Goal: Information Seeking & Learning: Learn about a topic

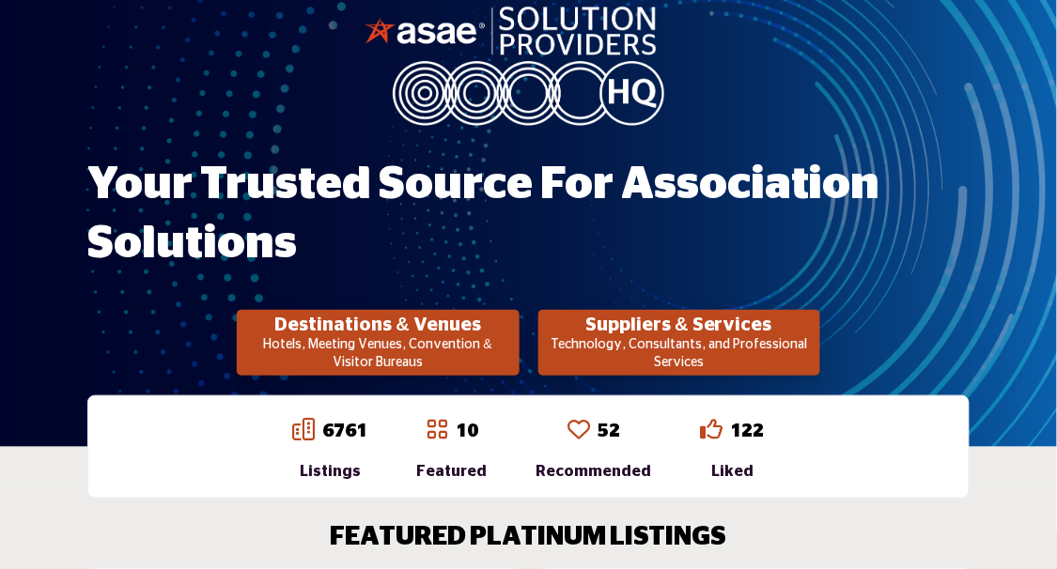
scroll to position [188, 0]
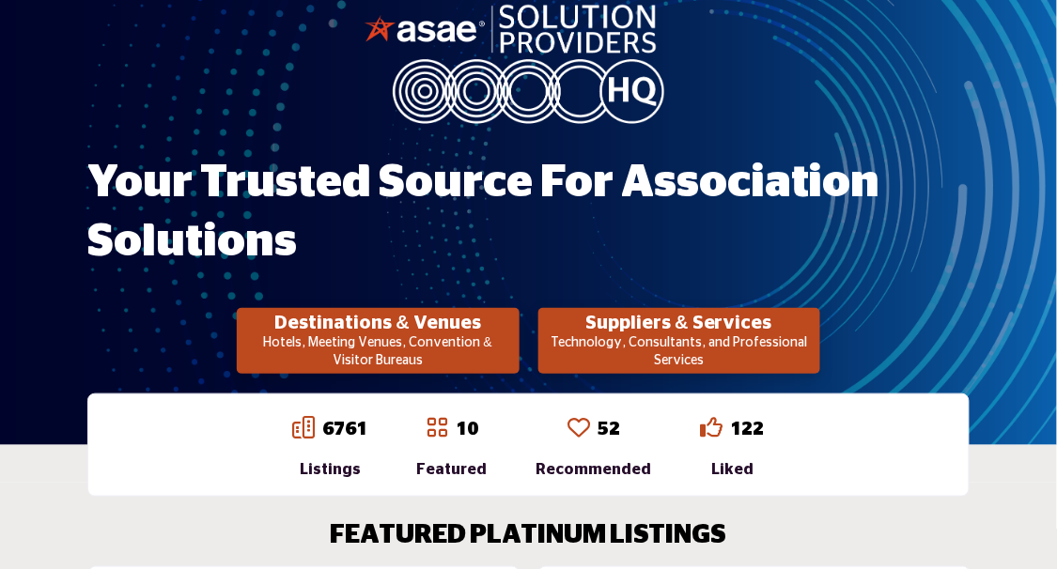
click at [454, 335] on p "Hotels, Meeting Venues, Convention & Visitor Bureaus" at bounding box center [377, 353] width 271 height 37
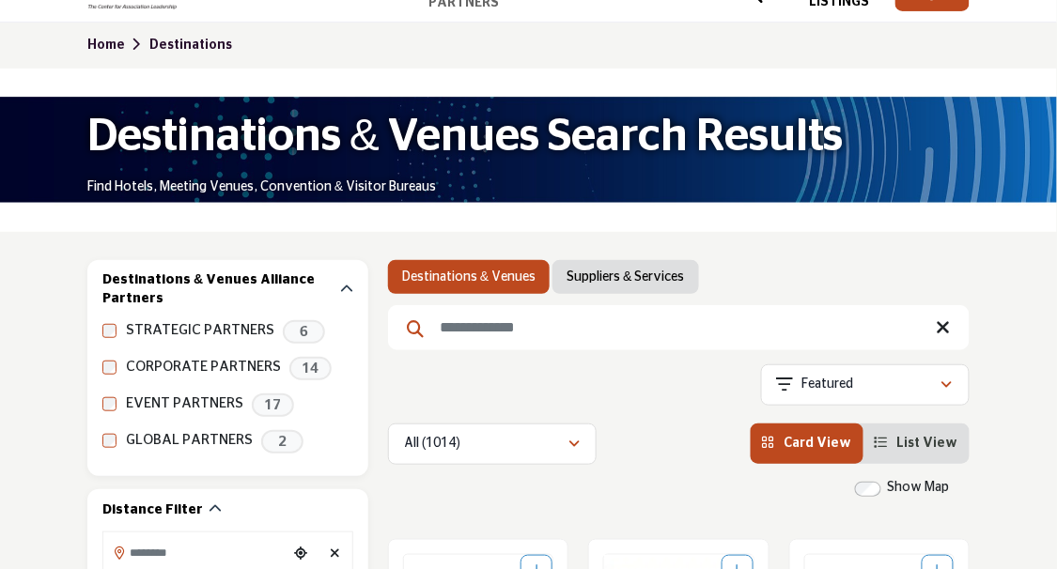
scroll to position [94, 0]
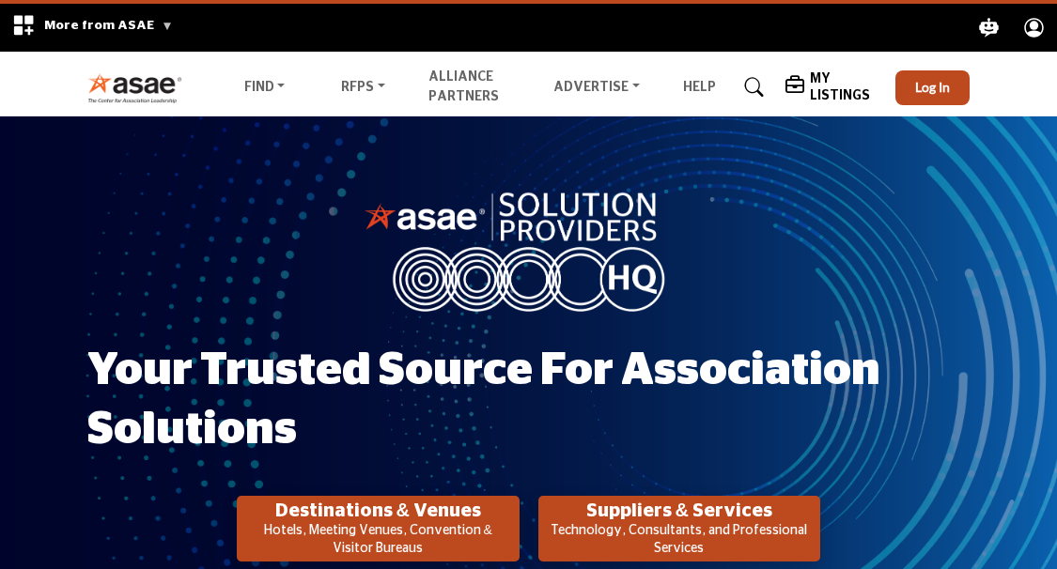
scroll to position [188, 0]
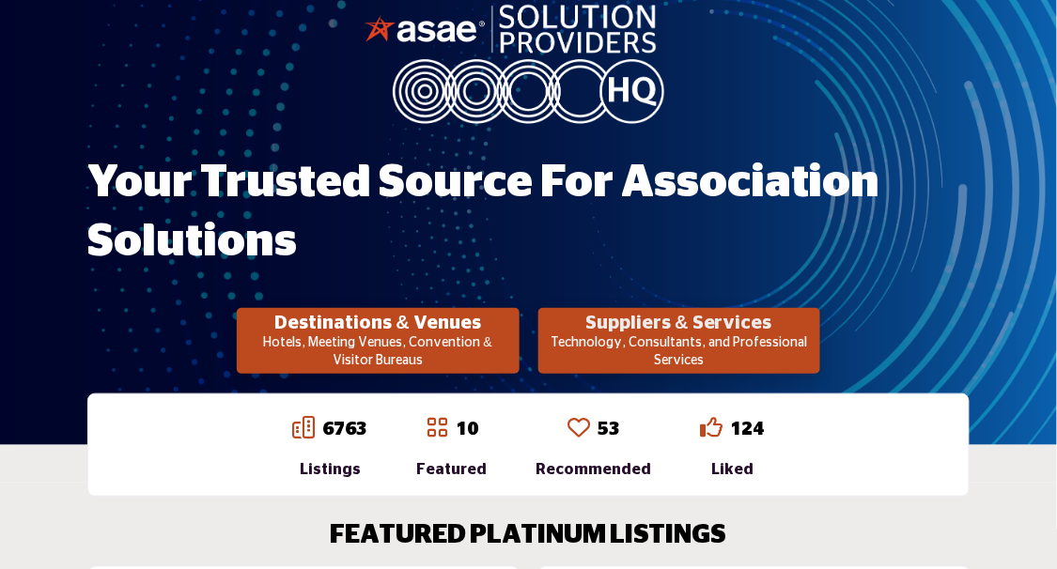
click at [513, 324] on h2 "Suppliers & Services" at bounding box center [377, 323] width 271 height 23
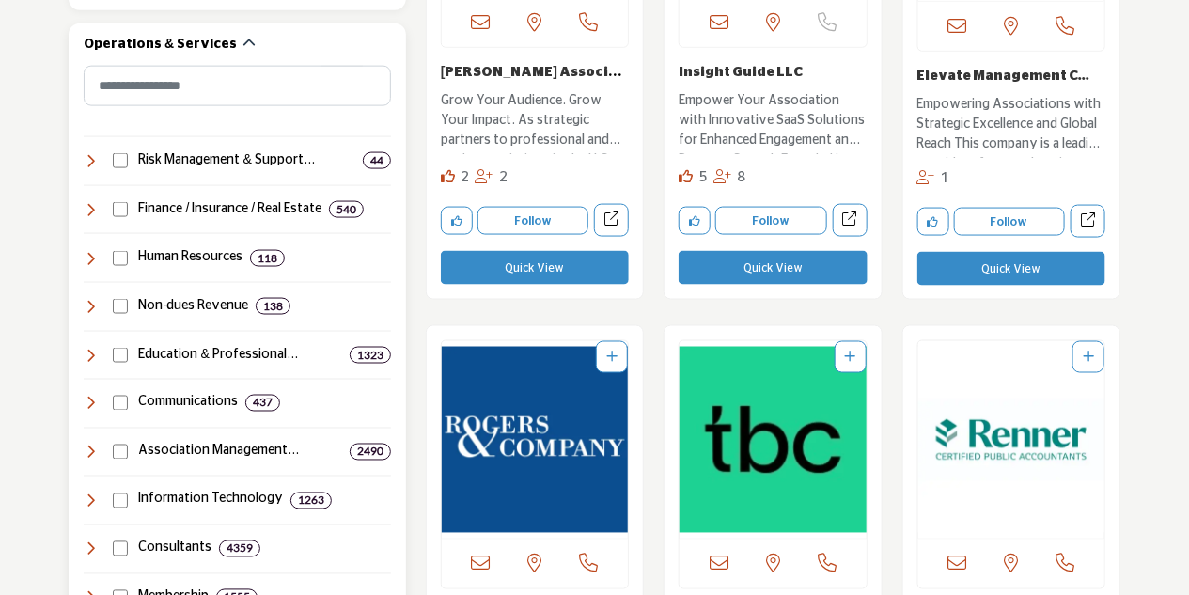
scroll to position [940, 0]
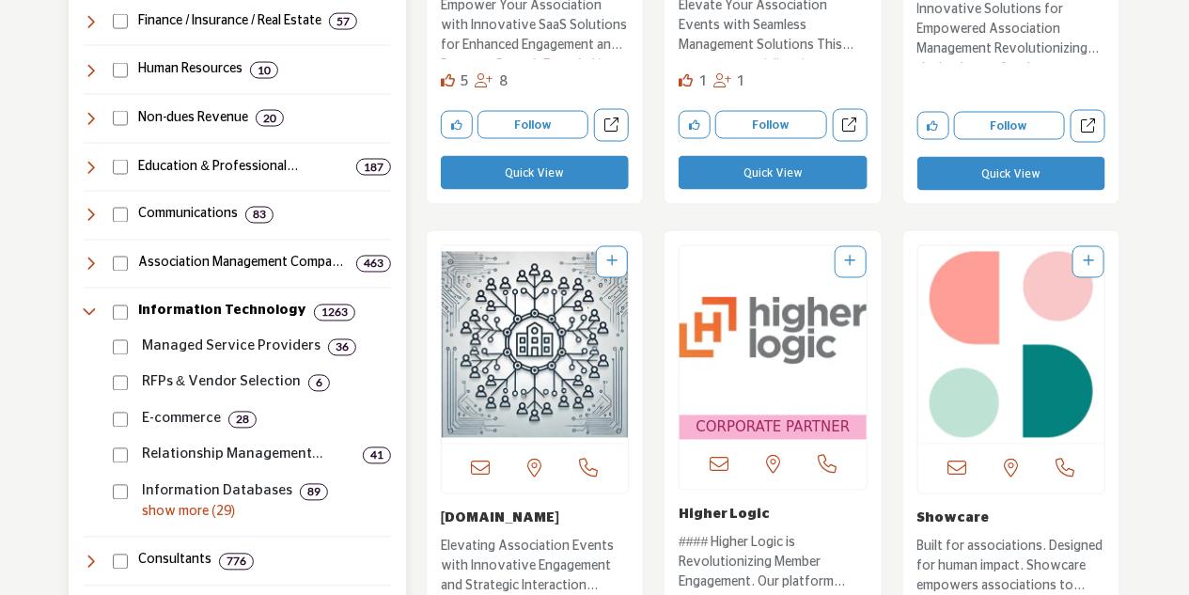
scroll to position [1128, 0]
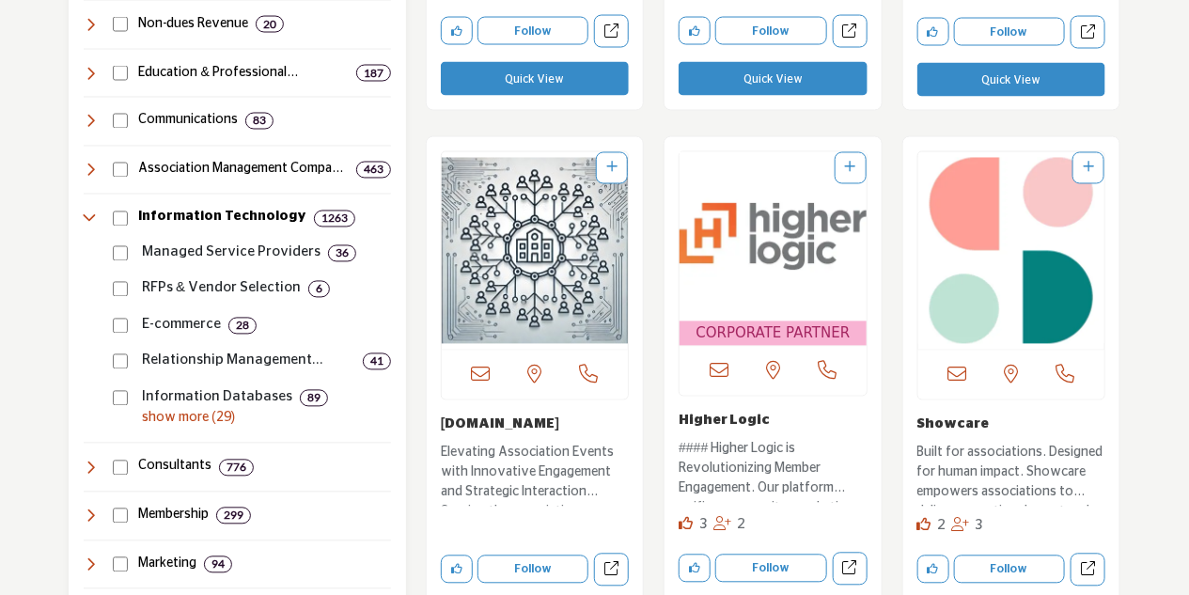
drag, startPoint x: 354, startPoint y: 411, endPoint x: 434, endPoint y: 392, distance: 82.1
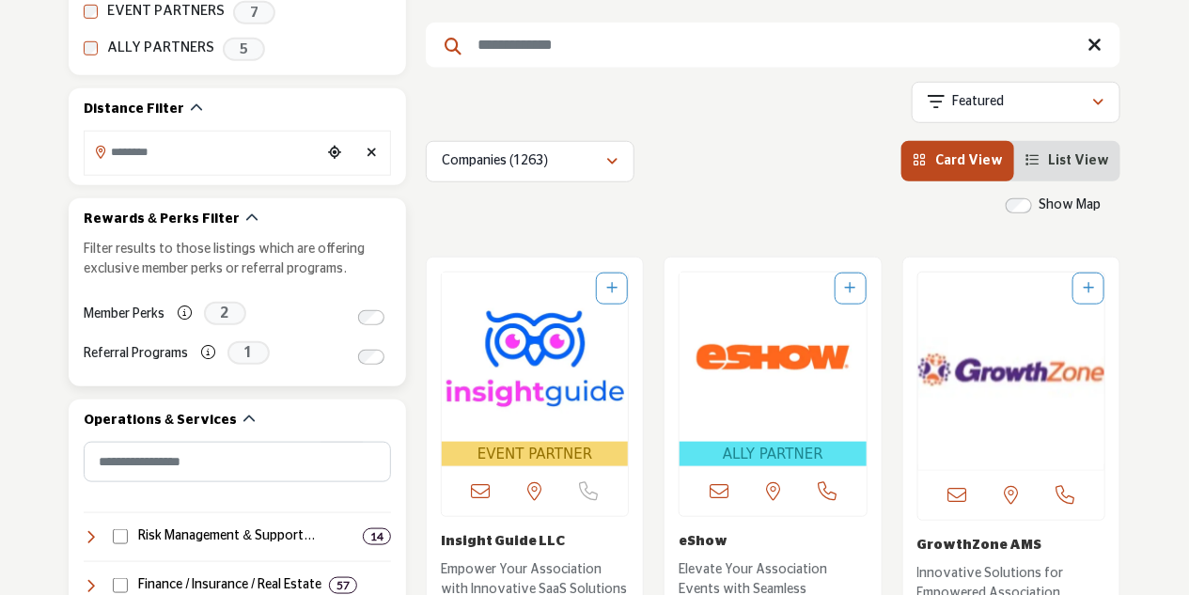
scroll to position [282, 0]
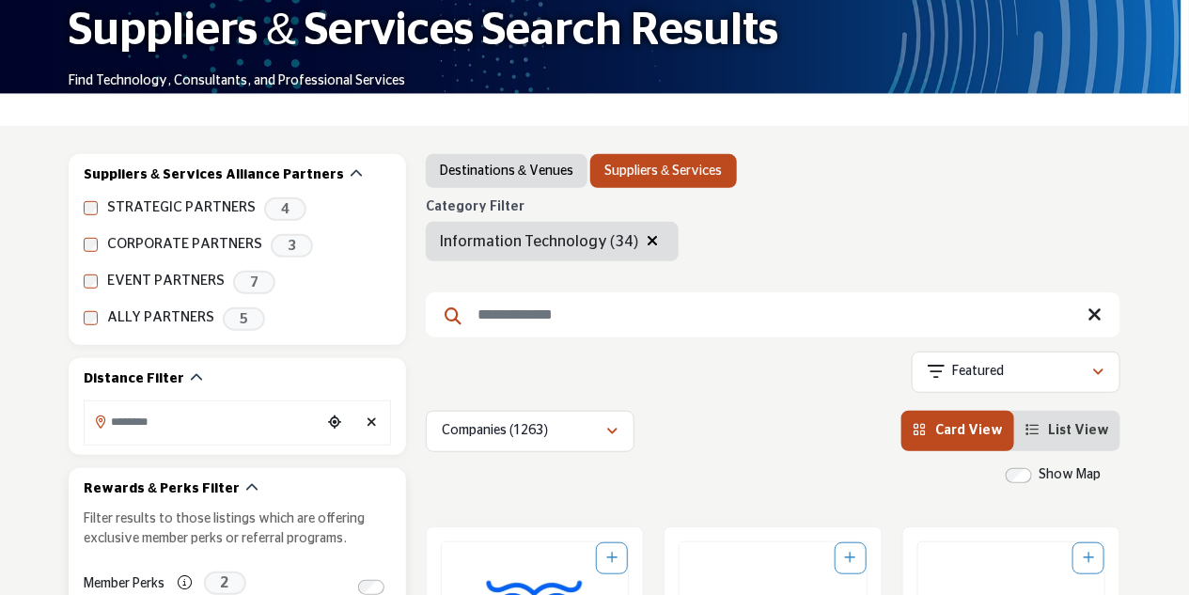
scroll to position [188, 0]
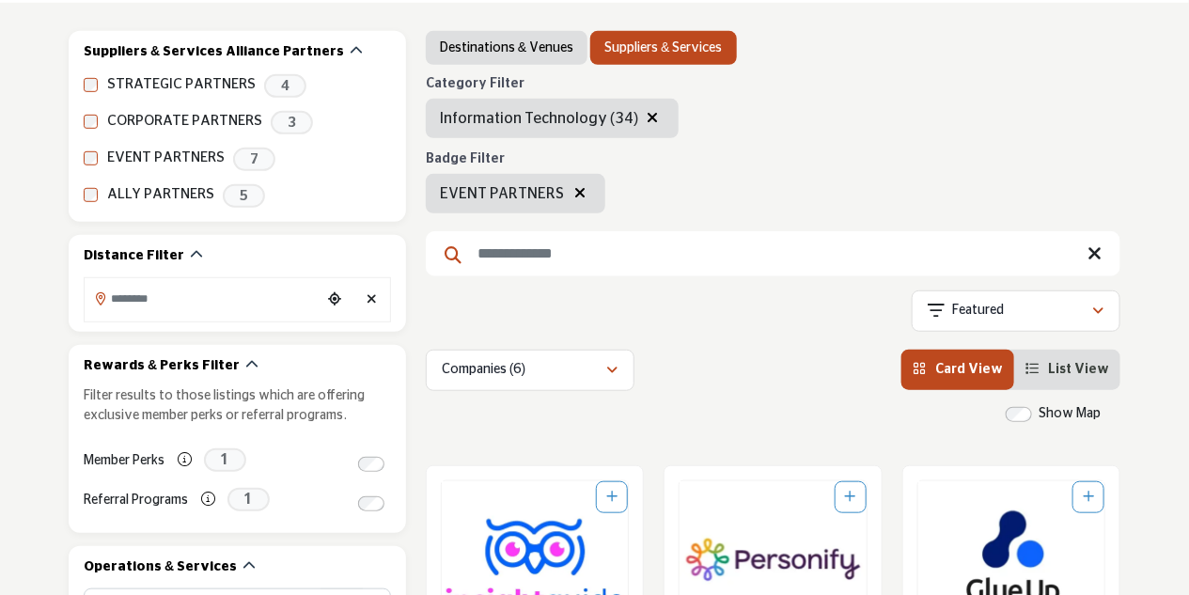
scroll to position [282, 0]
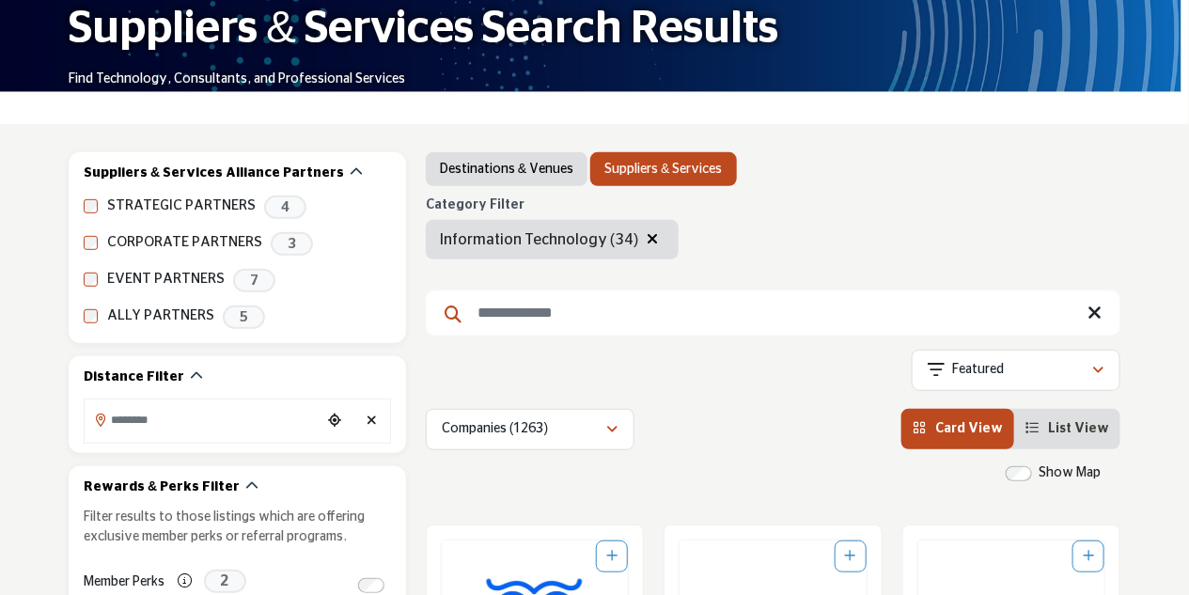
scroll to position [188, 0]
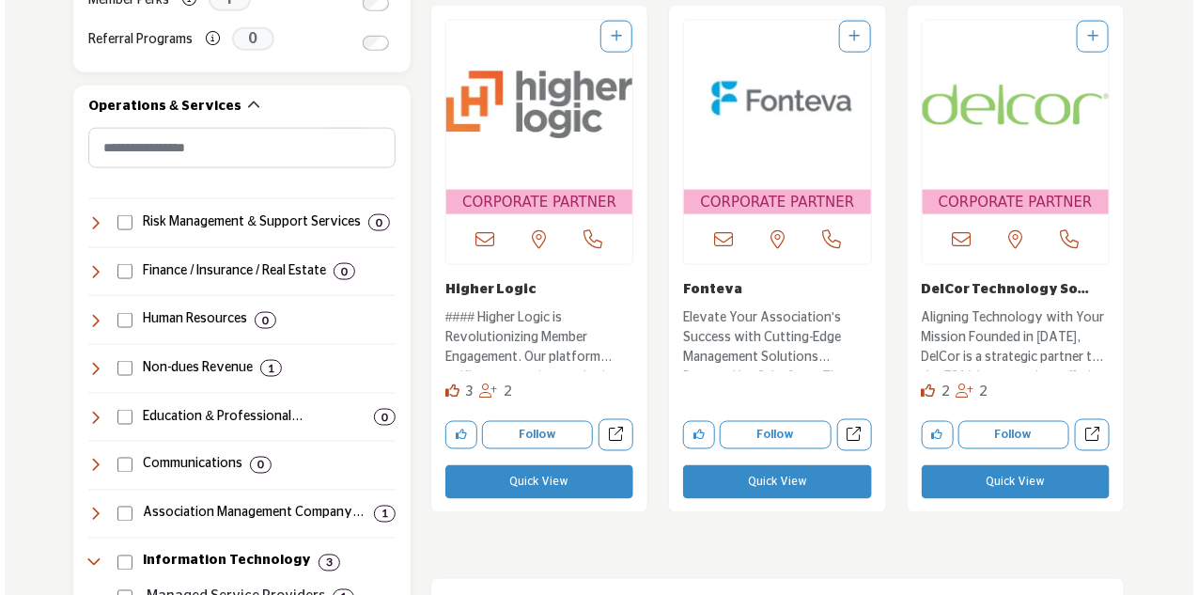
scroll to position [846, 0]
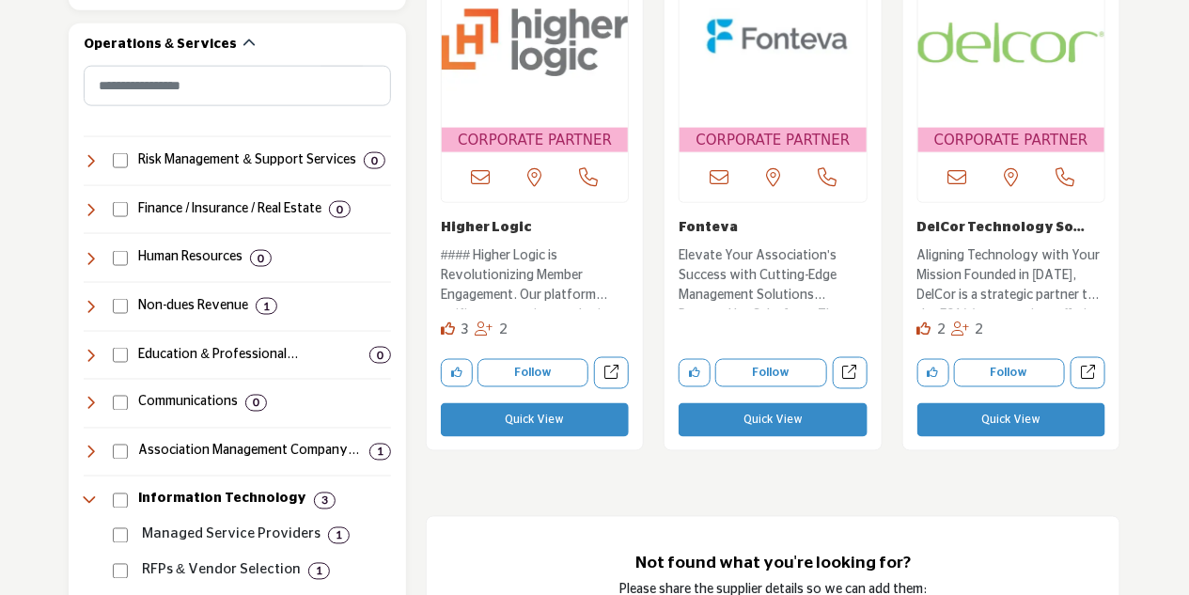
click at [1031, 423] on button "Quick View" at bounding box center [1011, 420] width 188 height 34
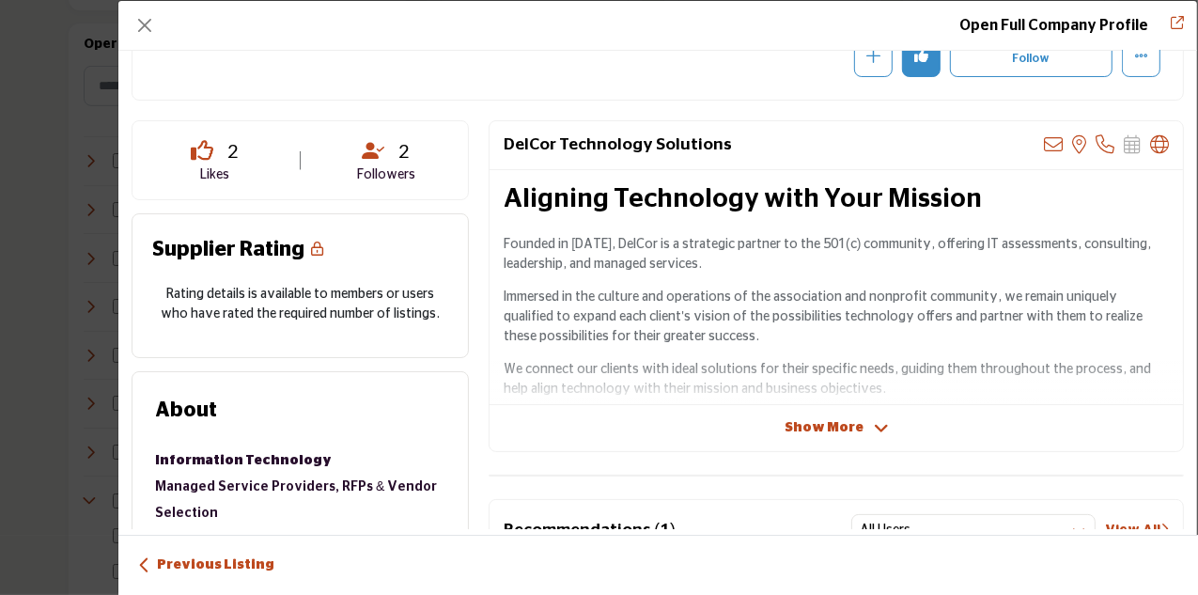
scroll to position [282, 0]
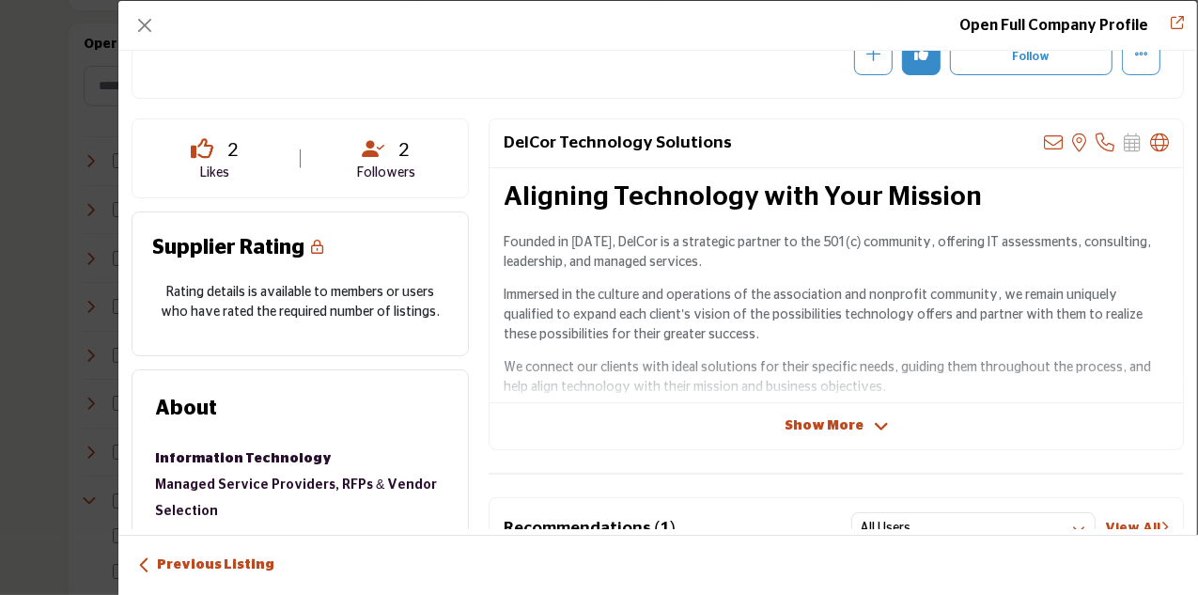
click at [831, 427] on span "Show More" at bounding box center [824, 426] width 79 height 20
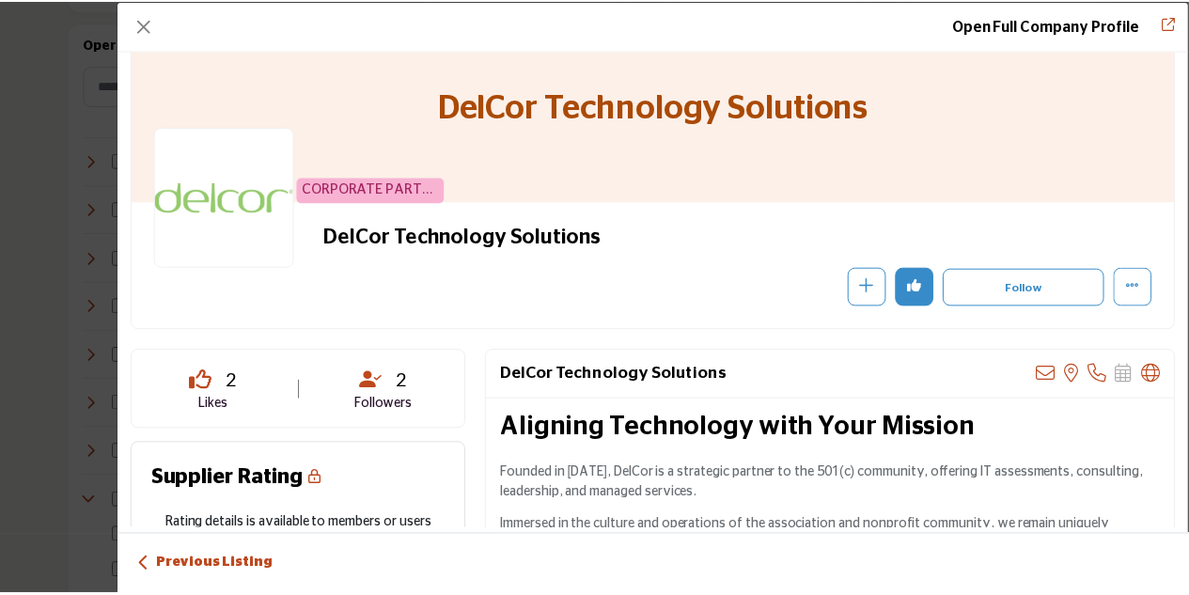
scroll to position [0, 0]
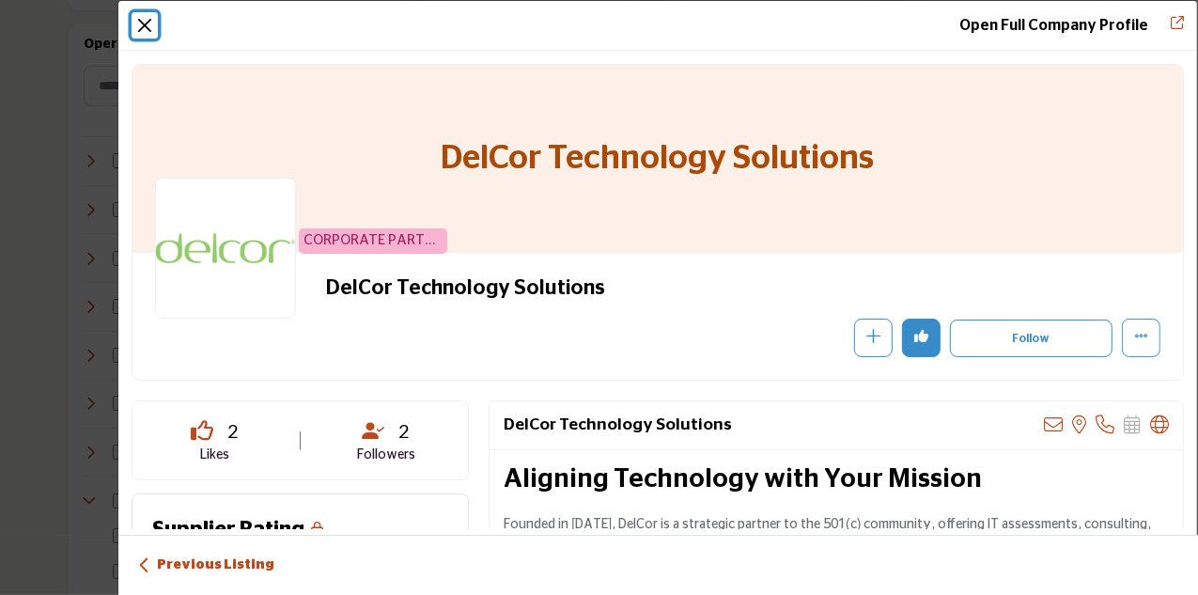
click at [148, 25] on button "Close" at bounding box center [145, 25] width 26 height 26
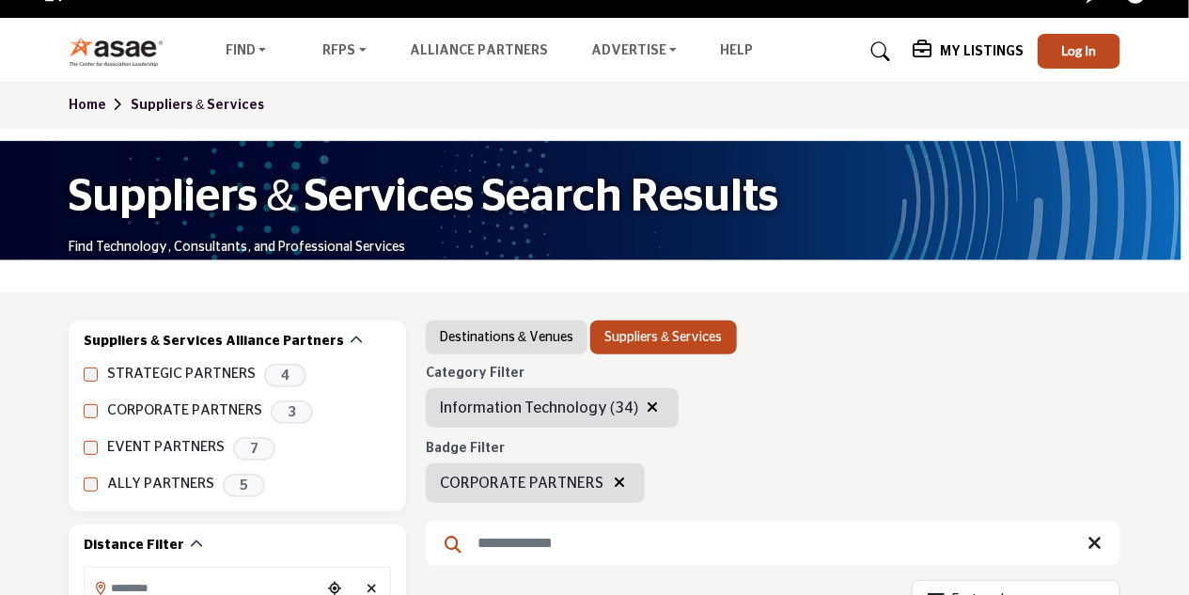
scroll to position [188, 0]
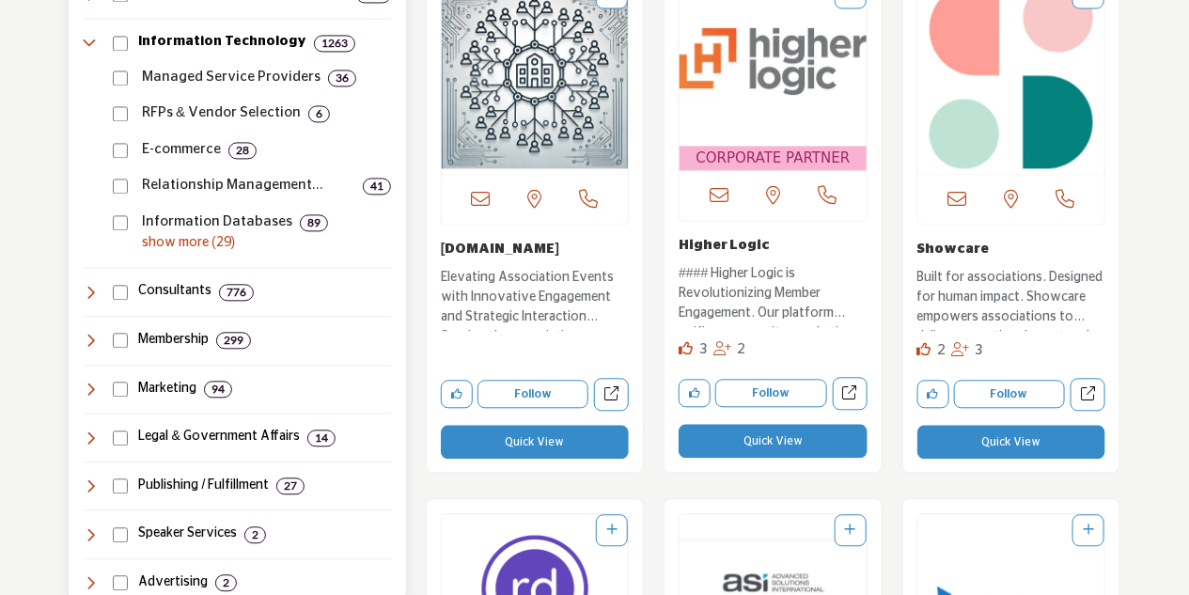
scroll to position [1316, 0]
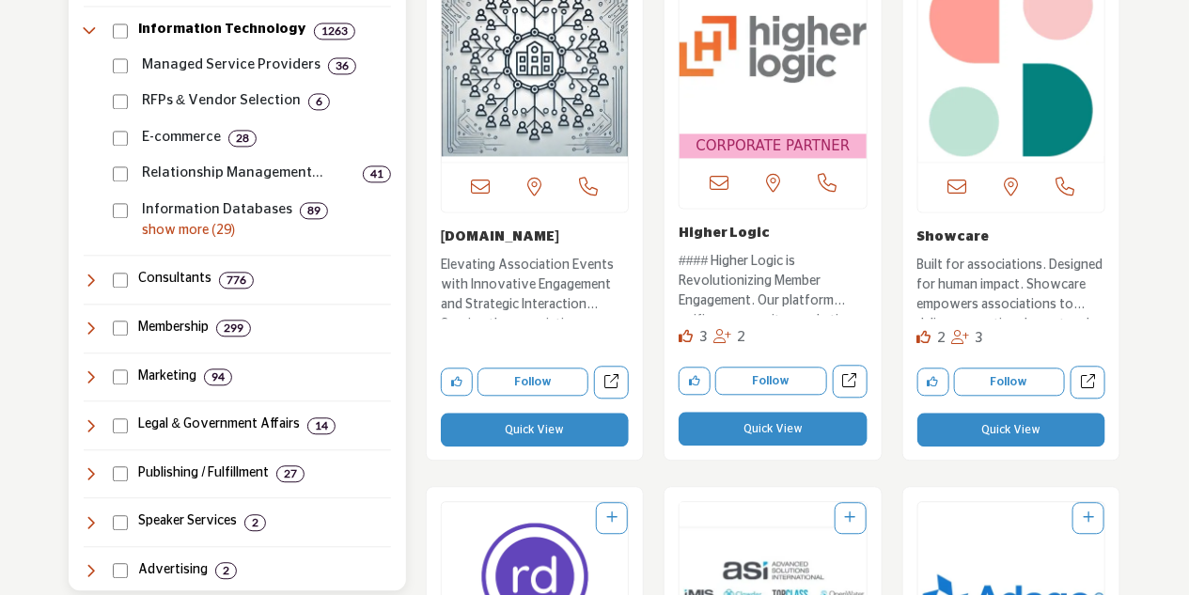
click at [193, 232] on p "show more (29)" at bounding box center [266, 231] width 249 height 20
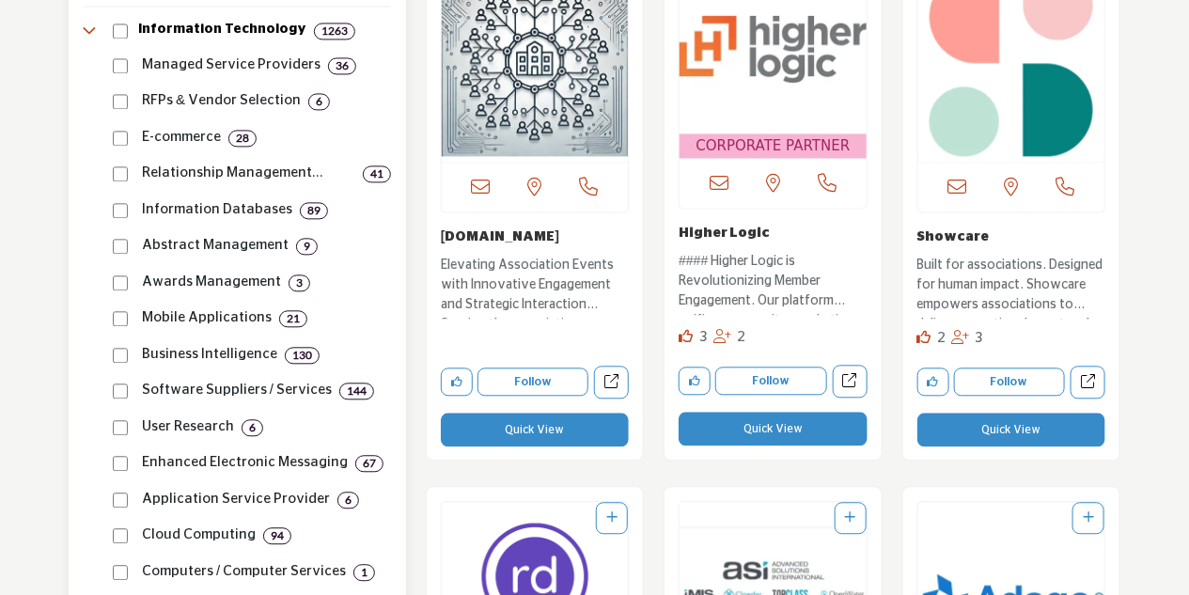
scroll to position [1222, 0]
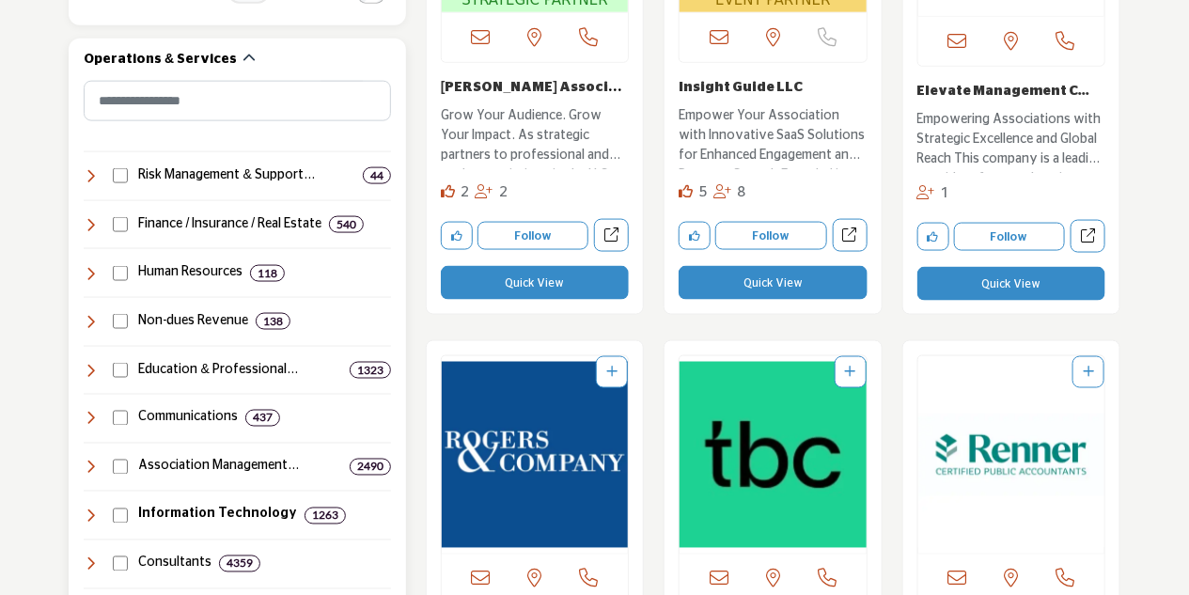
scroll to position [1034, 0]
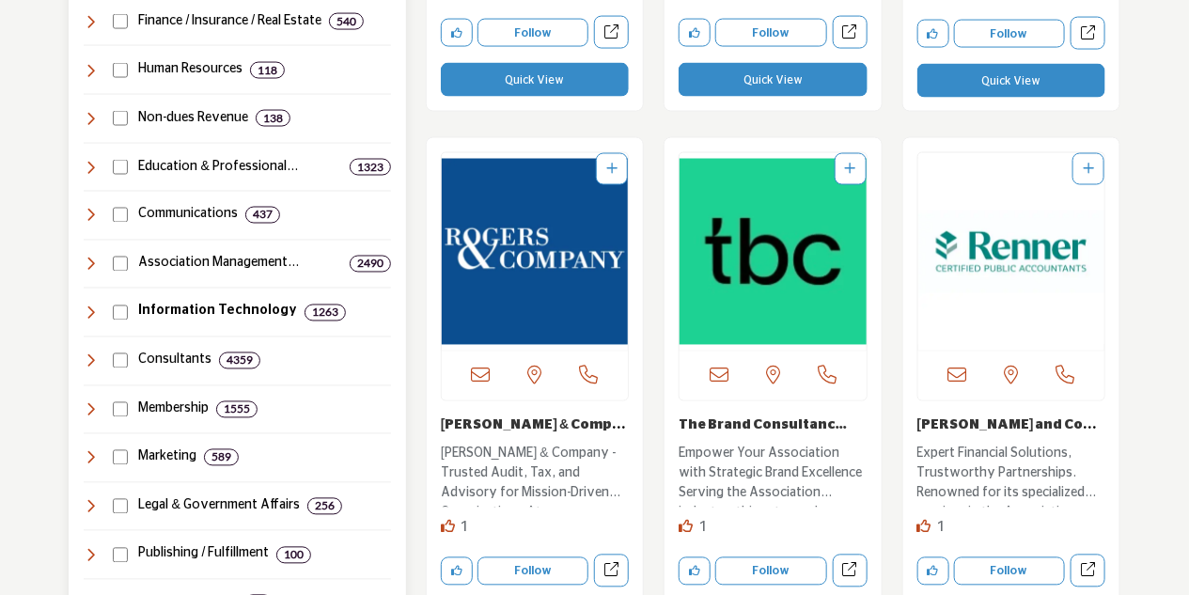
click at [97, 310] on icon at bounding box center [91, 312] width 15 height 15
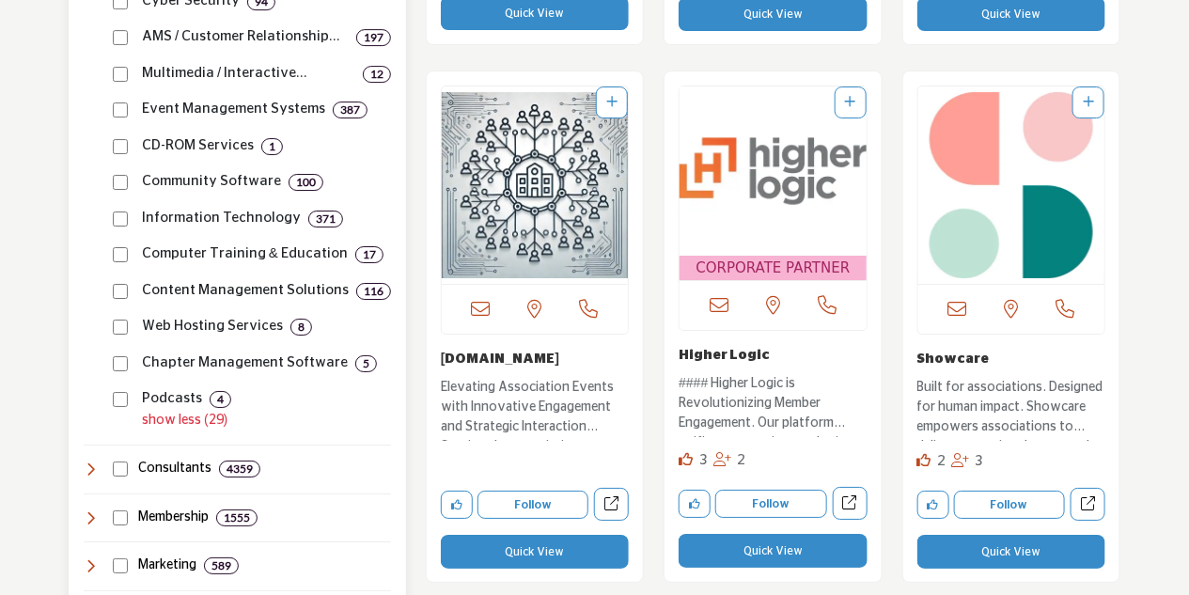
scroll to position [2161, 0]
